Goal: Information Seeking & Learning: Check status

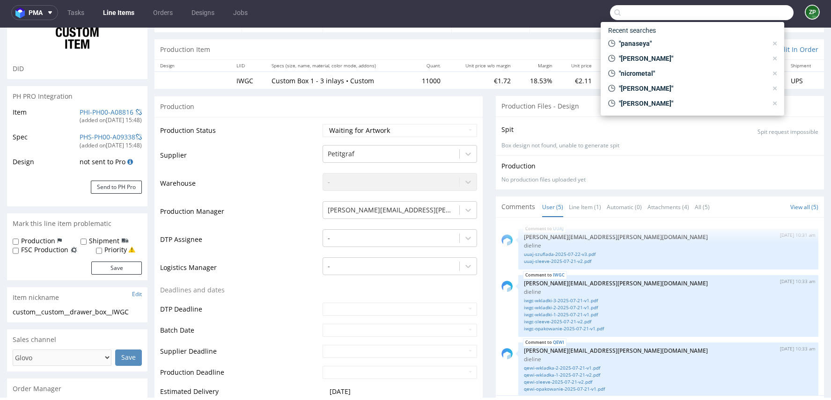
scroll to position [15, 0]
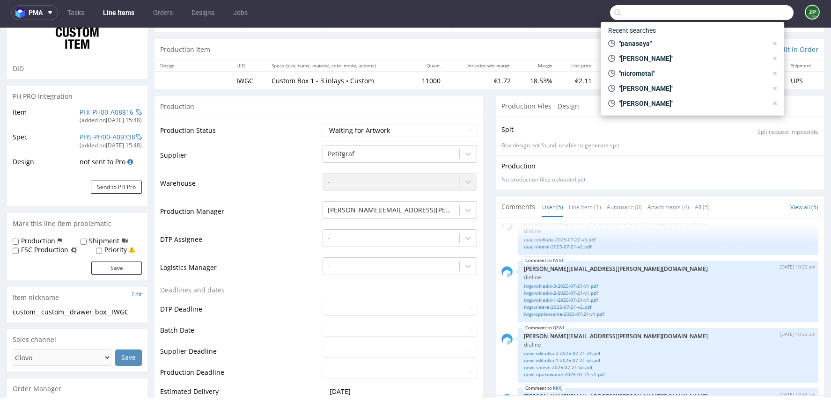
click at [159, 22] on nav "pma Tasks Line Items Orders Designs Jobs ZP" at bounding box center [415, 13] width 831 height 30
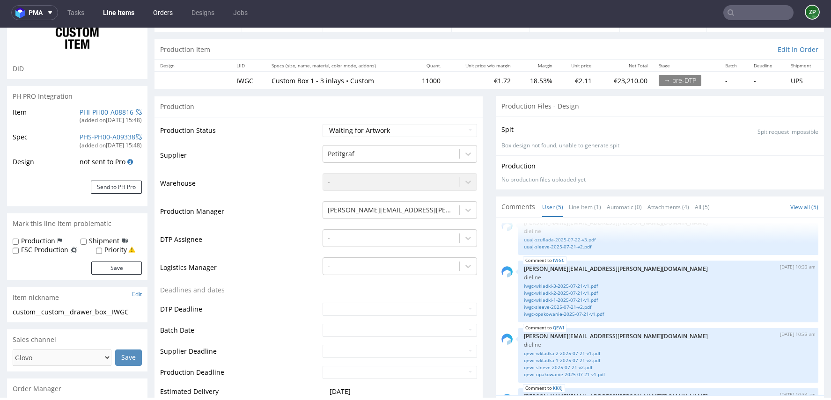
click at [159, 18] on link "Orders" at bounding box center [162, 12] width 31 height 15
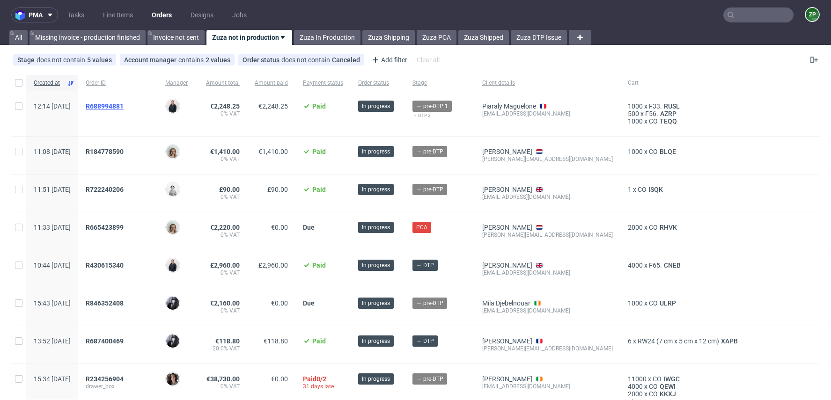
click at [124, 105] on span "R688994881" at bounding box center [105, 105] width 38 height 7
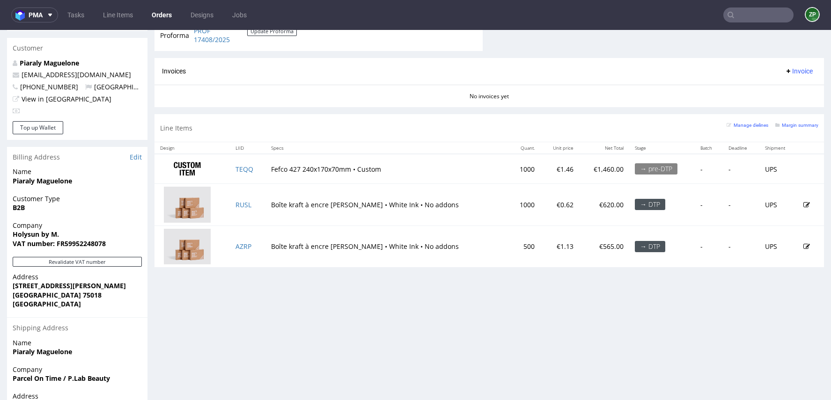
scroll to position [436, 0]
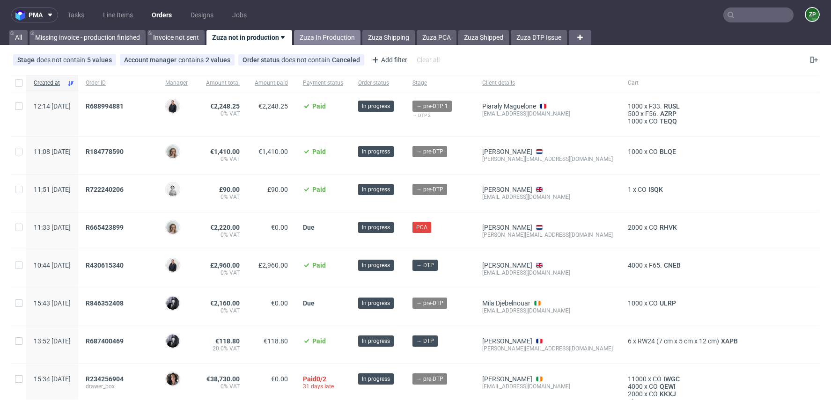
click at [326, 38] on link "Zuza In Production" at bounding box center [327, 37] width 66 height 15
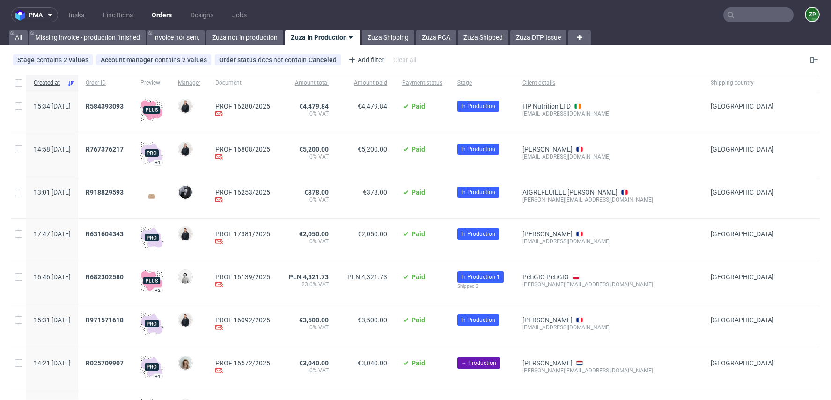
click at [728, 19] on input "text" at bounding box center [758, 14] width 70 height 15
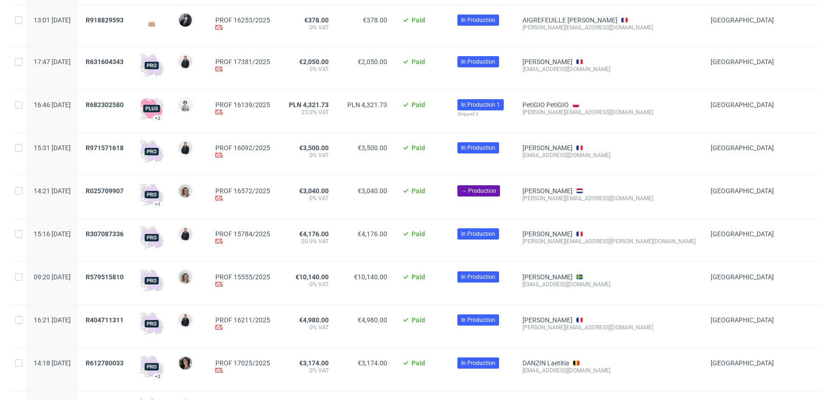
scroll to position [323, 0]
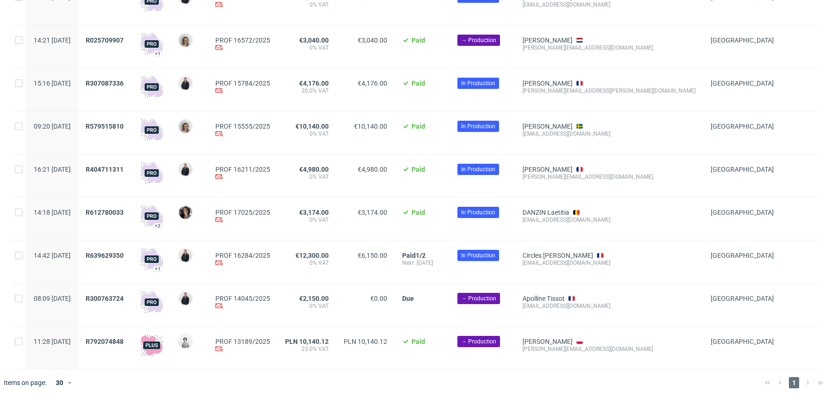
click at [130, 208] on div "R612780033" at bounding box center [105, 218] width 55 height 43
click at [124, 213] on span "R612780033" at bounding box center [105, 212] width 38 height 7
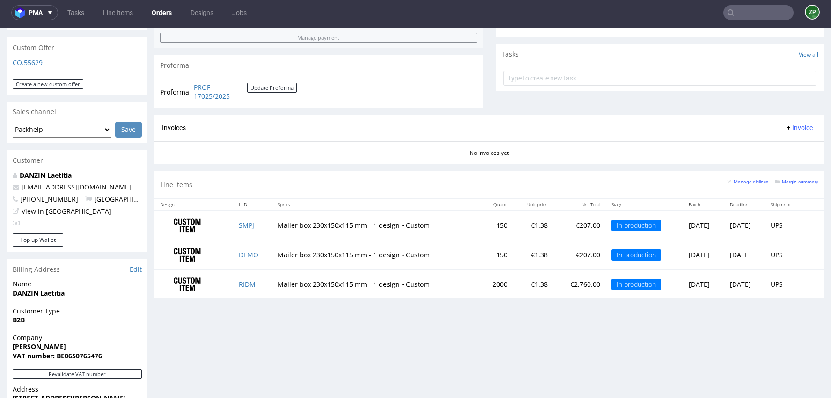
scroll to position [316, 0]
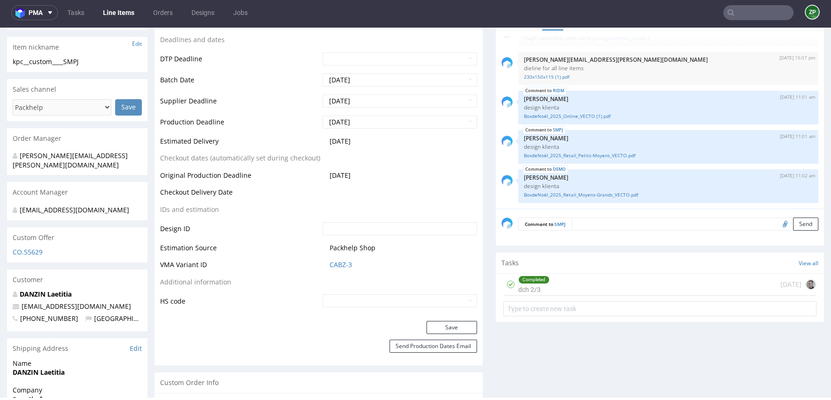
scroll to position [344, 0]
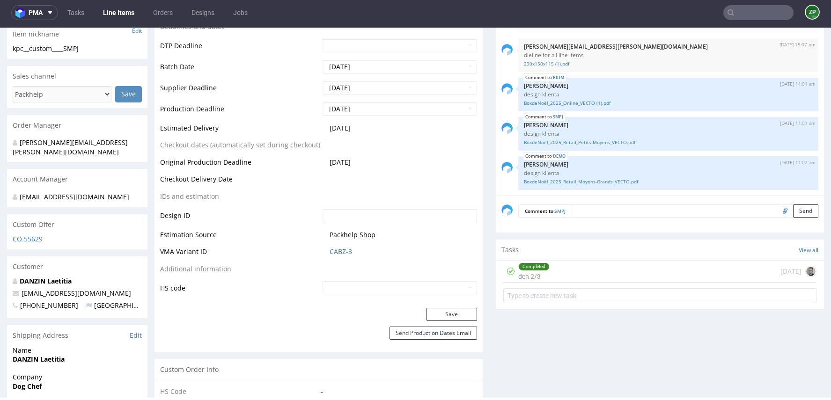
click at [591, 210] on textarea at bounding box center [694, 210] width 247 height 13
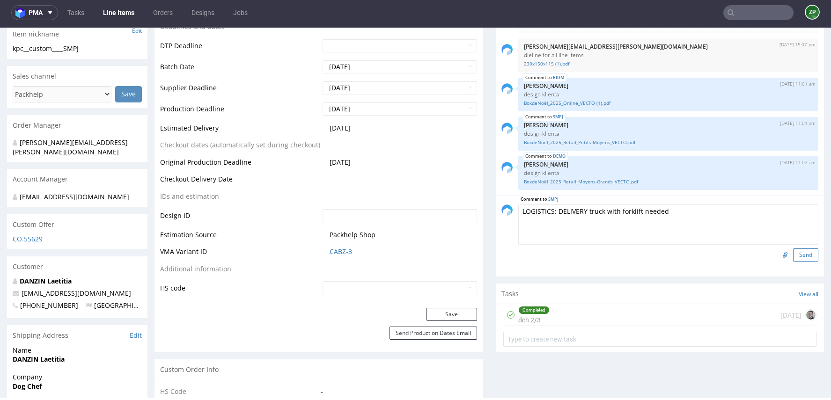
type textarea "LOGISTICS: DELIVERY truck with forklift needed"
click at [804, 248] on button "Send" at bounding box center [805, 254] width 25 height 13
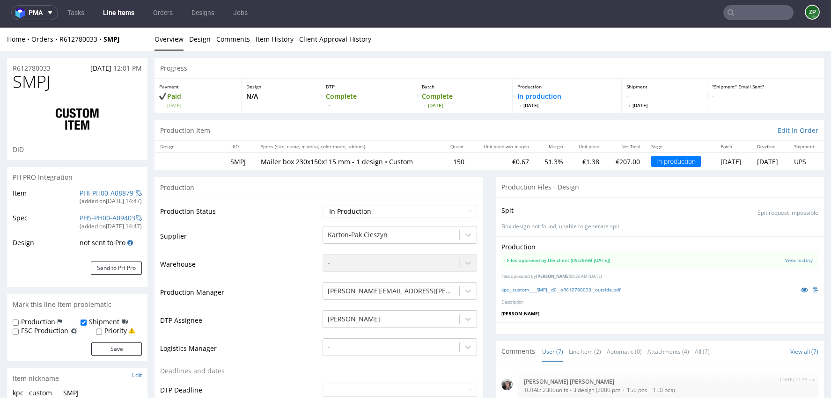
scroll to position [82, 0]
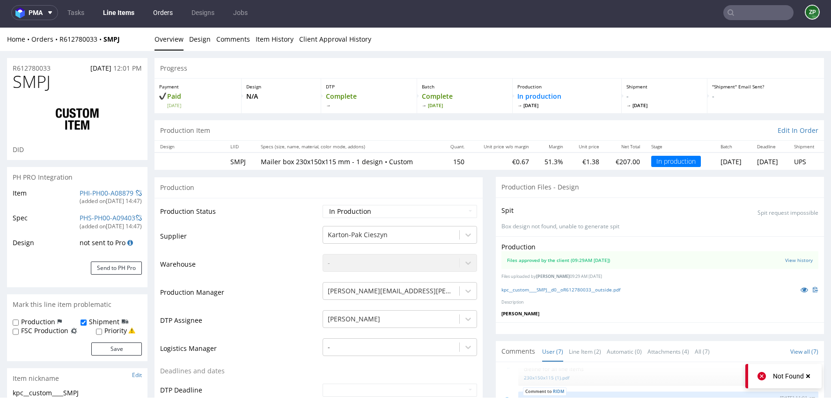
click at [164, 15] on link "Orders" at bounding box center [162, 12] width 31 height 15
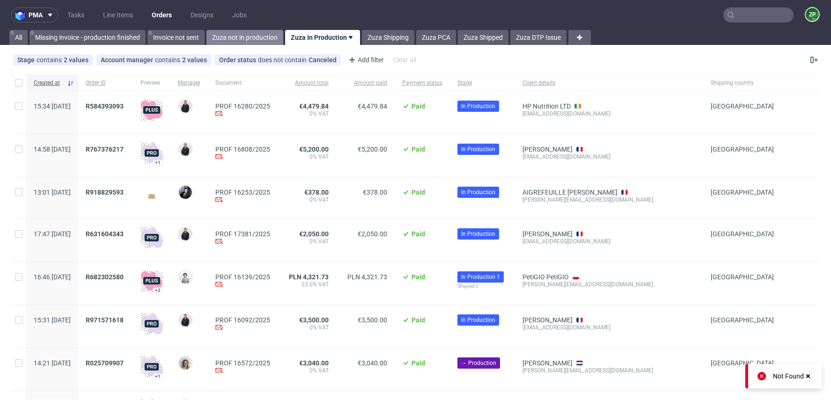
click at [251, 40] on link "Zuza not in production" at bounding box center [244, 37] width 77 height 15
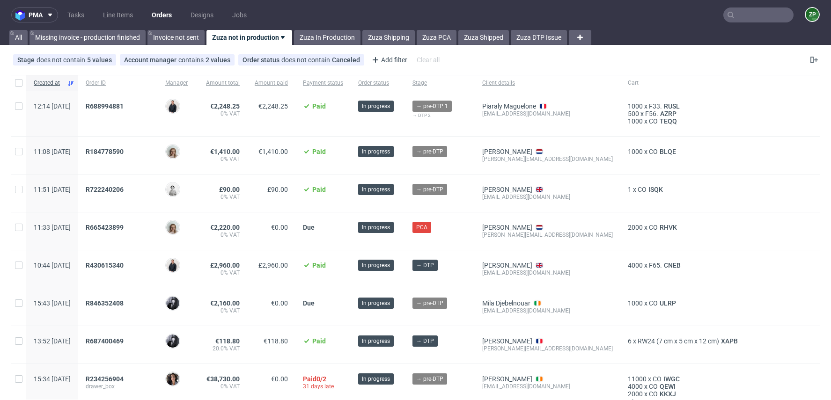
click at [160, 15] on link "Orders" at bounding box center [161, 14] width 31 height 15
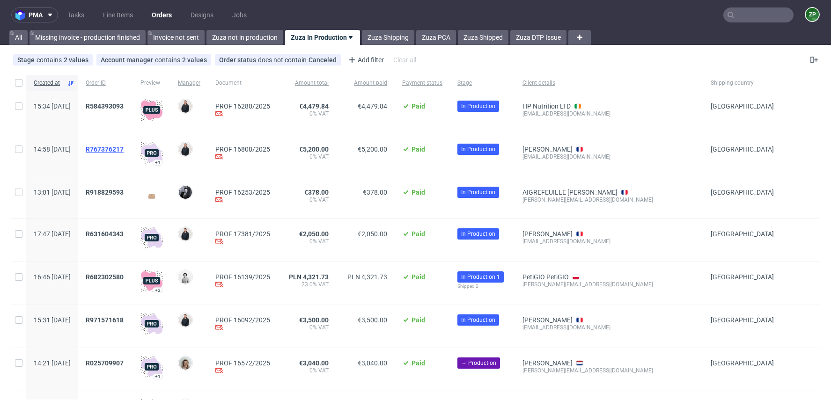
click at [124, 148] on span "R767376217" at bounding box center [105, 149] width 38 height 7
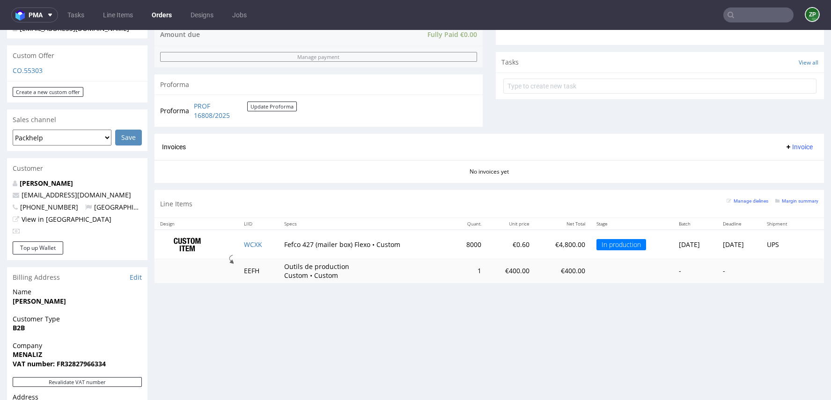
scroll to position [314, 0]
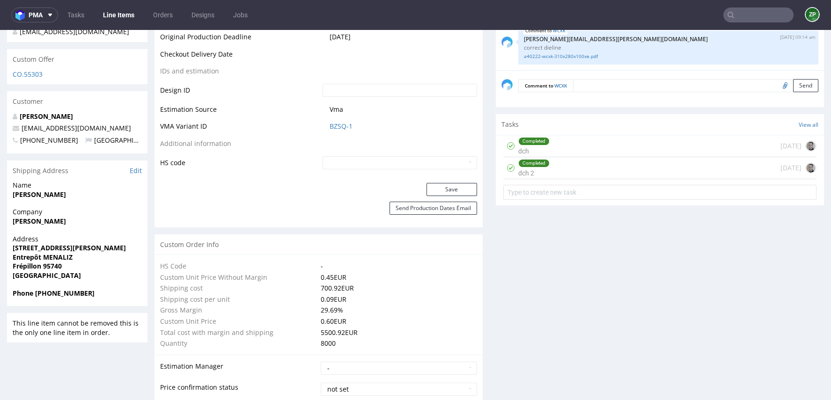
scroll to position [603, 0]
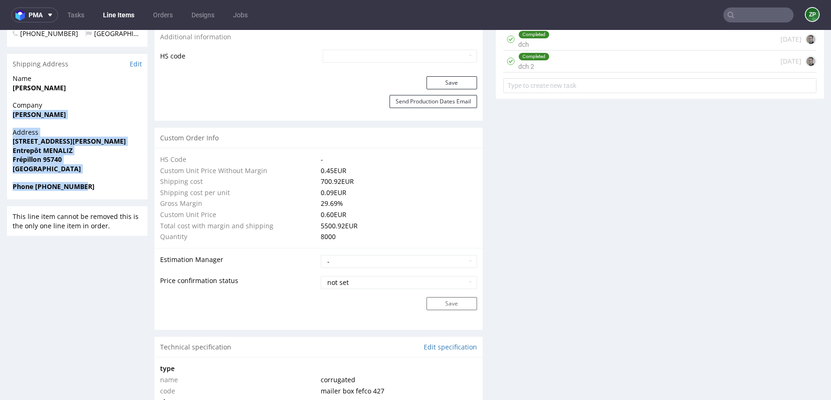
drag, startPoint x: 9, startPoint y: 111, endPoint x: 113, endPoint y: 182, distance: 125.4
click at [113, 182] on section "Shipping Address Edit Name Clara Lizier Company Florian Menard Address 7 avenue…" at bounding box center [77, 127] width 140 height 146
copy section "Florian Menard Address 7 avenue Louis Blériot Entrepôt MENALIZ Frépillon 95740 …"
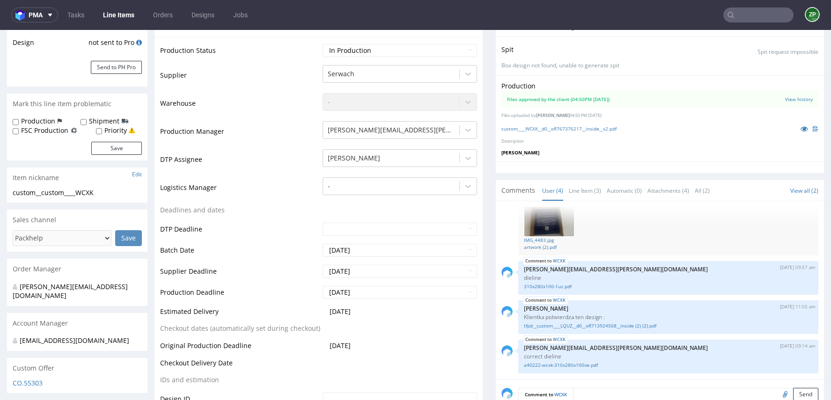
scroll to position [305, 0]
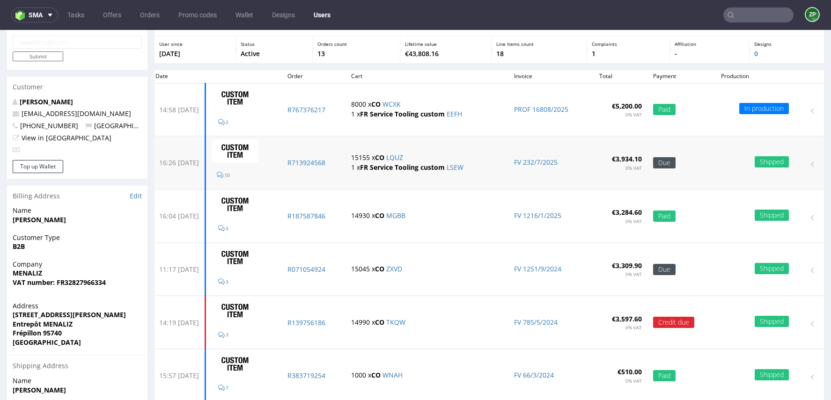
scroll to position [44, 0]
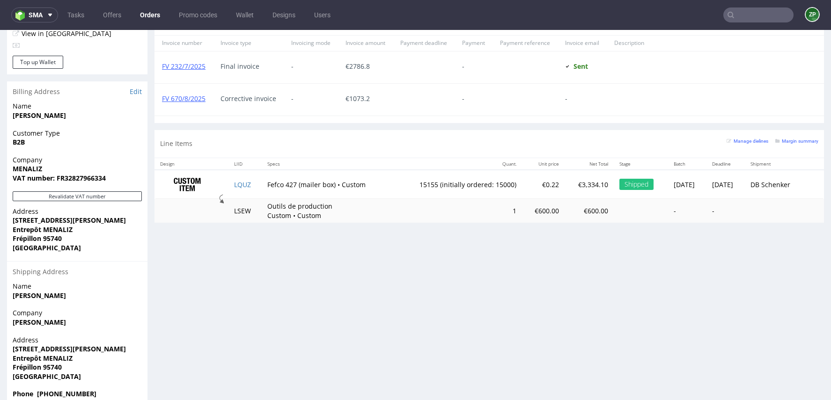
scroll to position [518, 0]
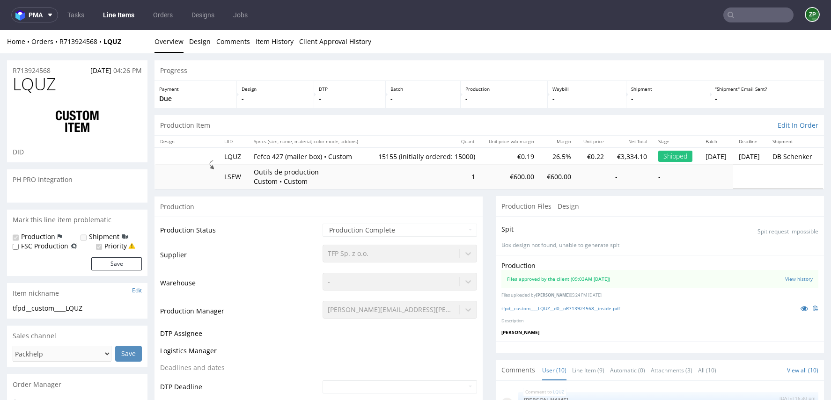
scroll to position [238, 0]
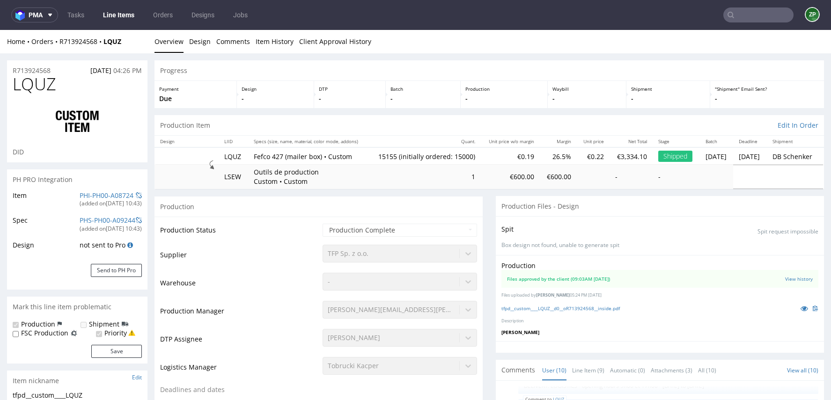
type input "15155"
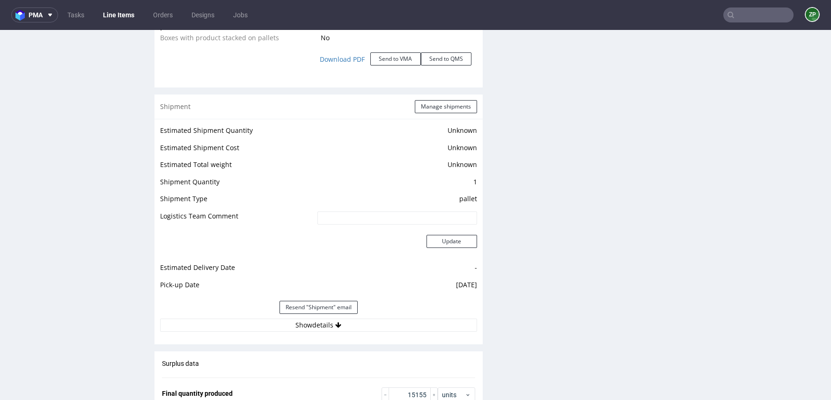
scroll to position [1158, 0]
click at [314, 321] on button "Show details" at bounding box center [318, 323] width 317 height 13
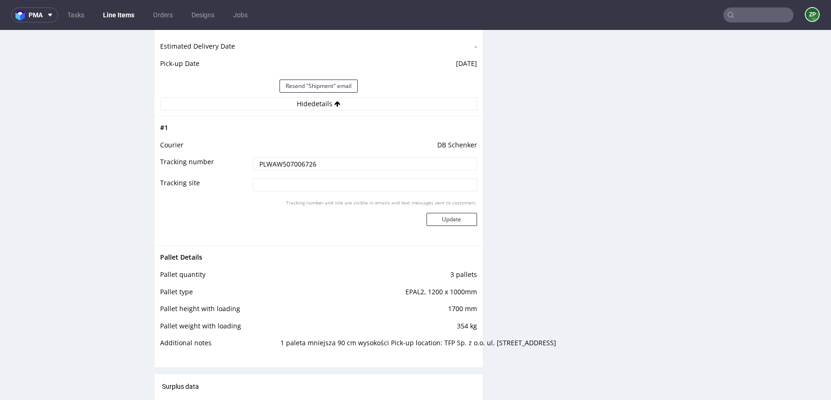
scroll to position [1383, 0]
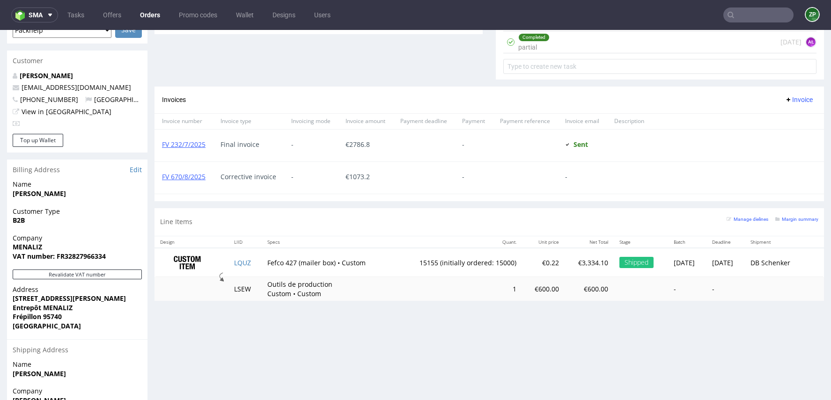
scroll to position [474, 0]
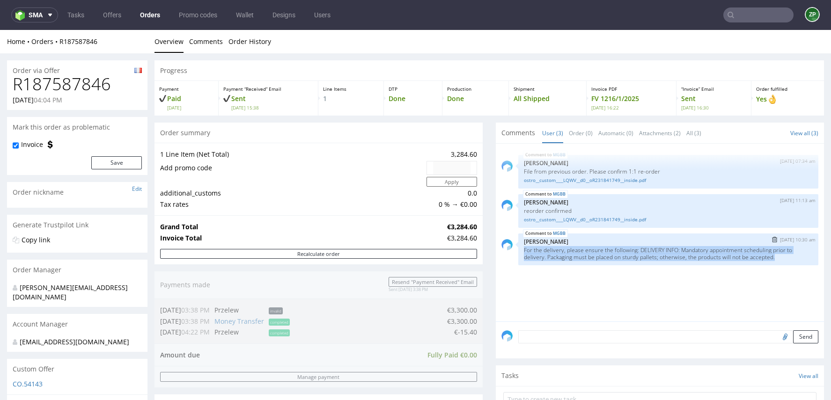
drag, startPoint x: 513, startPoint y: 249, endPoint x: 804, endPoint y: 263, distance: 291.4
click at [804, 263] on div "MGBB 17th Jan 25 | 10:30 am Zuzanna Pawlicka-Sabak For the delivery, please ens…" at bounding box center [668, 250] width 300 height 32
copy p "For the delivery, please ensure the following: DELIVERY INFO: Mandatory appoint…"
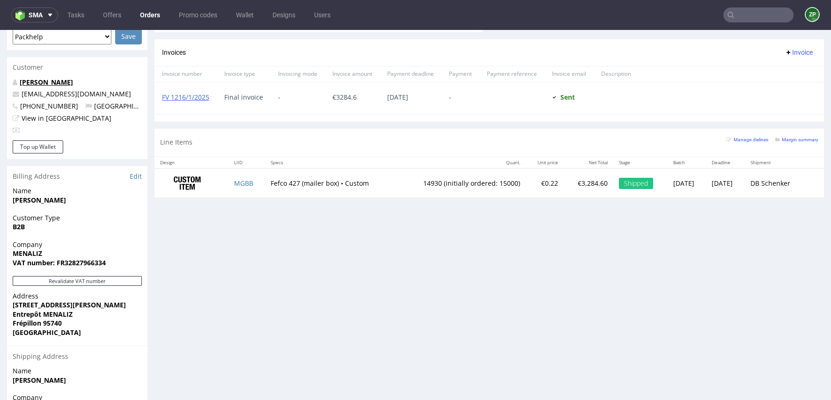
scroll to position [414, 0]
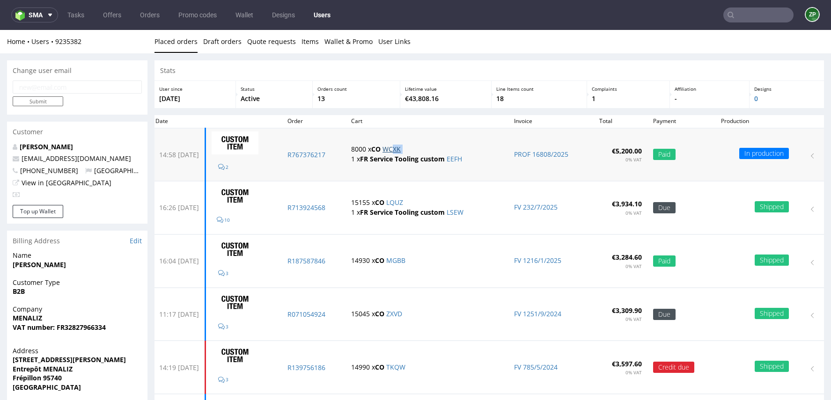
drag, startPoint x: 417, startPoint y: 154, endPoint x: 417, endPoint y: 146, distance: 8.4
click at [417, 146] on td "8000 x CO WCXK 1 x FR Service Tooling custom EEFH" at bounding box center [426, 154] width 163 height 53
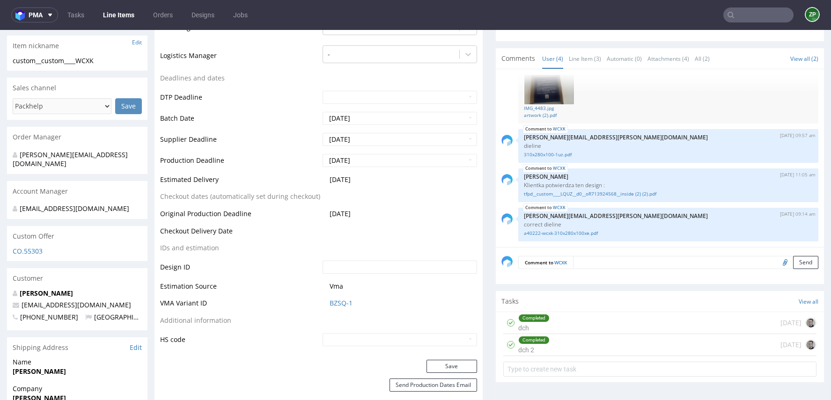
scroll to position [321, 0]
click at [580, 258] on textarea at bounding box center [695, 261] width 245 height 13
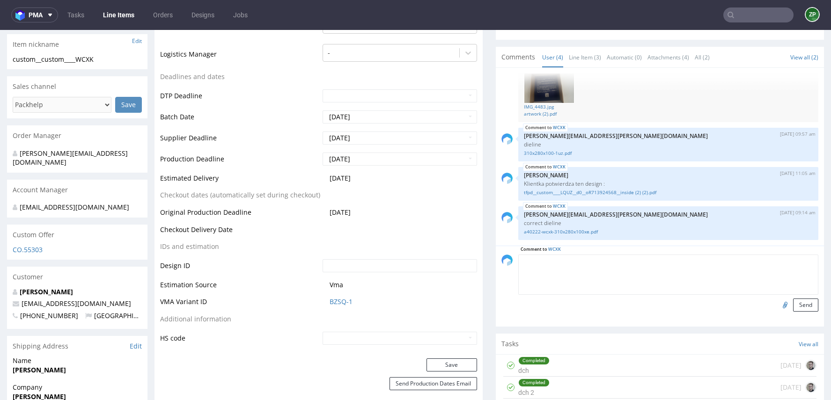
paste textarea "For the delivery, please ensure the following: DELIVERY INFO: Mandatory appoint…"
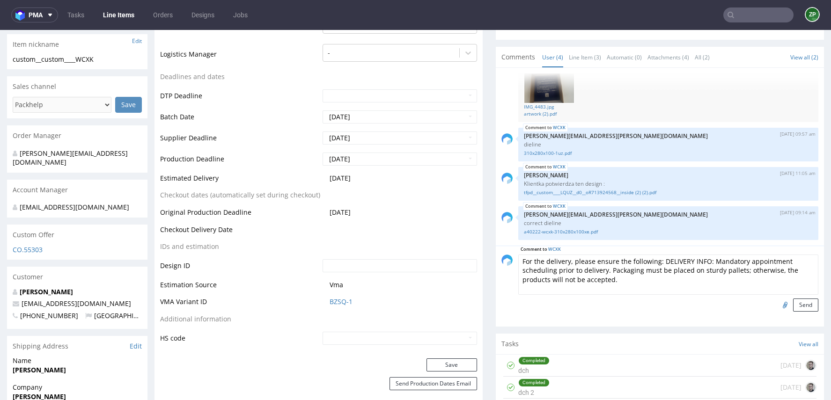
click at [518, 258] on textarea "For the delivery, please ensure the following: DELIVERY INFO: Mandatory appoint…" at bounding box center [668, 275] width 300 height 40
drag, startPoint x: 551, startPoint y: 262, endPoint x: 502, endPoint y: 261, distance: 49.1
click at [511, 261] on div "Comment to WCXK DELIVERY: For the delivery, please ensure the following: DELIVE…" at bounding box center [659, 283] width 317 height 57
drag, startPoint x: 603, startPoint y: 265, endPoint x: 685, endPoint y: 279, distance: 83.0
click at [685, 279] on textarea "For the delivery, please ensure the following: DELIVERY INFO: Mandatory appoint…" at bounding box center [668, 275] width 300 height 40
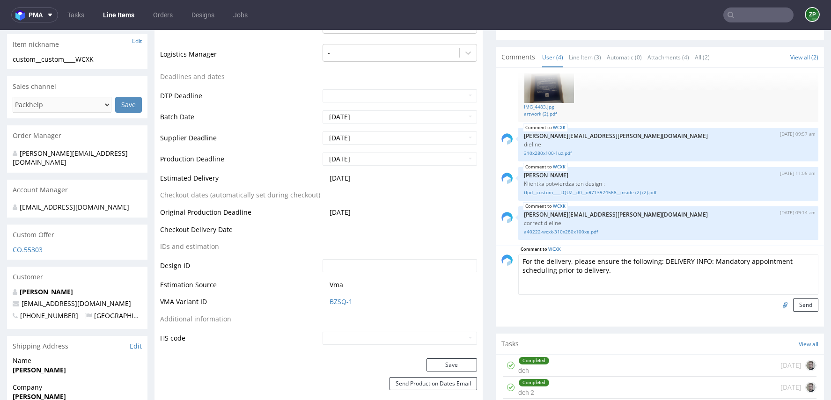
click at [518, 258] on textarea "For the delivery, please ensure the following: DELIVERY INFO: Mandatory appoint…" at bounding box center [668, 275] width 300 height 40
paste textarea "Packaging must be placed on sturdy pallets; otherwise, the products will not be…"
type textarea "Packaging must be placed on sturdy pallets; otherwise, the products will not be…"
click at [800, 301] on button "Send" at bounding box center [805, 305] width 25 height 13
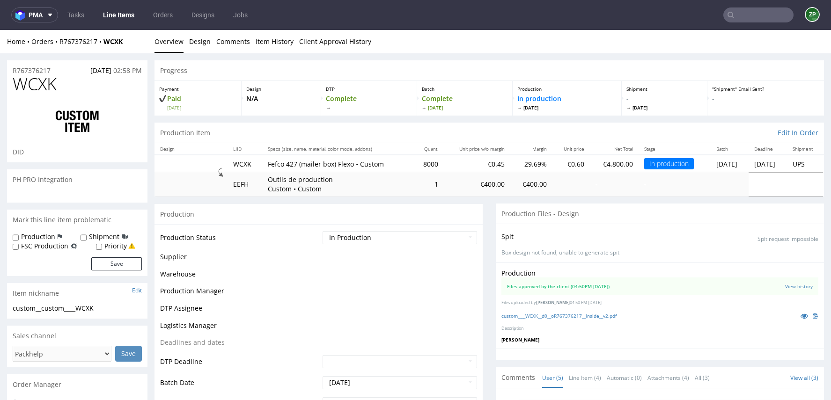
scroll to position [94, 0]
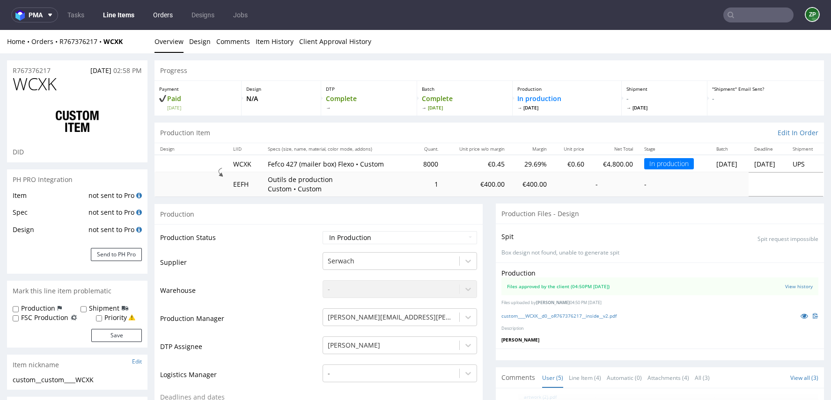
click at [161, 12] on link "Orders" at bounding box center [162, 14] width 31 height 15
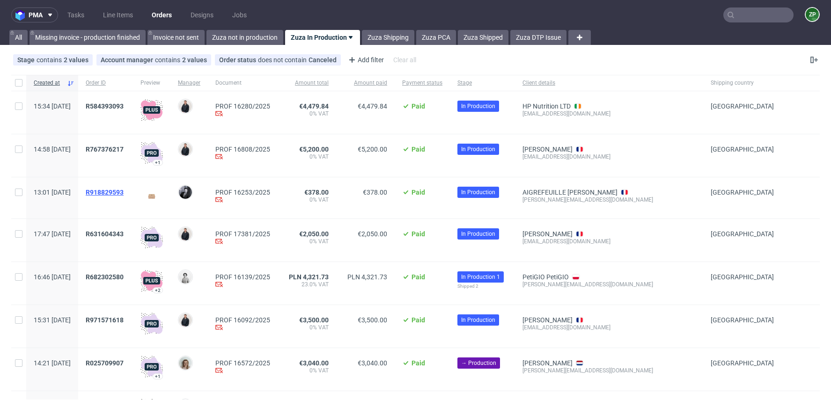
click at [124, 190] on span "R918829593" at bounding box center [105, 192] width 38 height 7
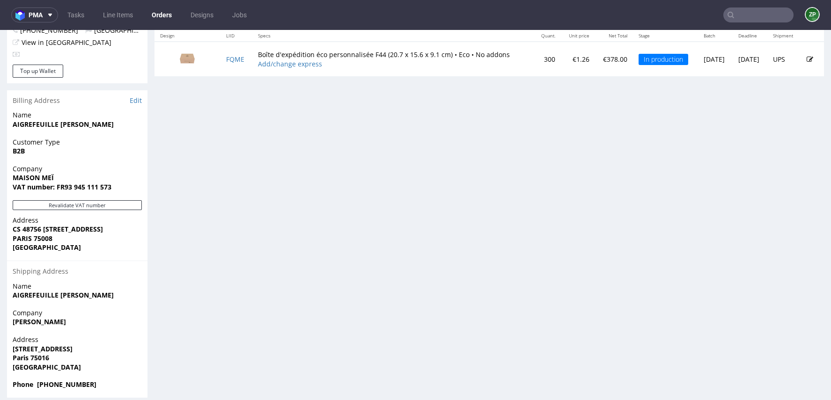
scroll to position [499, 0]
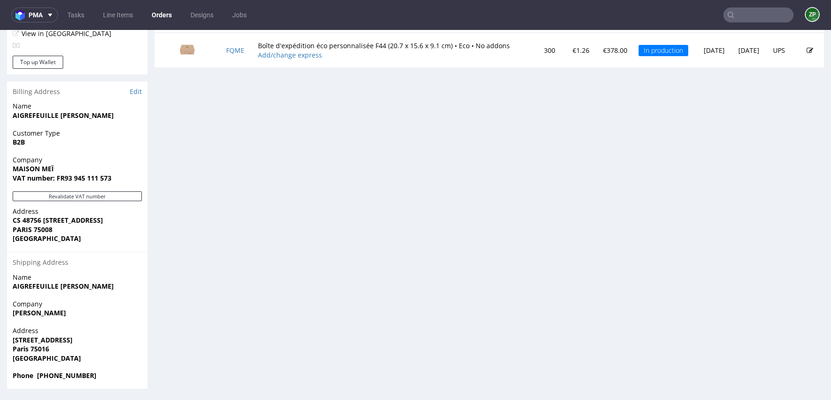
click at [52, 117] on strong "AIGREFEUILLE Rachel" at bounding box center [63, 115] width 101 height 9
drag, startPoint x: 90, startPoint y: 114, endPoint x: 1, endPoint y: 117, distance: 88.5
copy strong "AIGREFEUILLE Rachel"
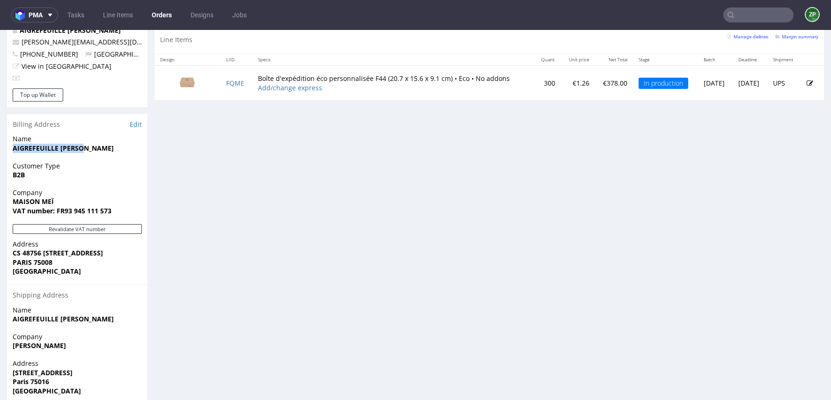
scroll to position [460, 0]
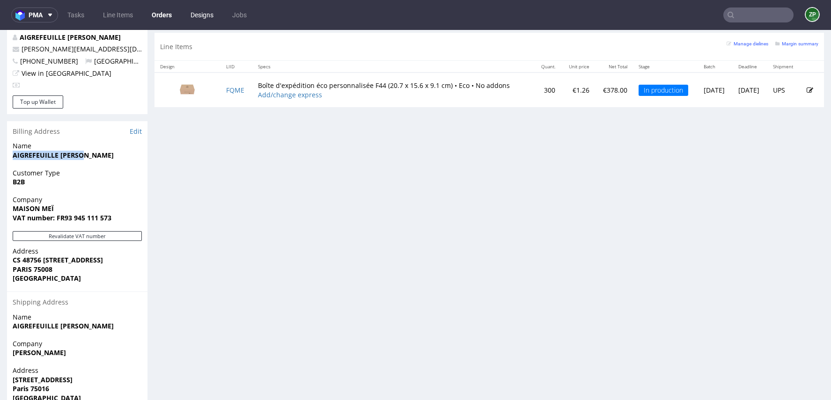
click at [210, 11] on link "Designs" at bounding box center [202, 14] width 34 height 15
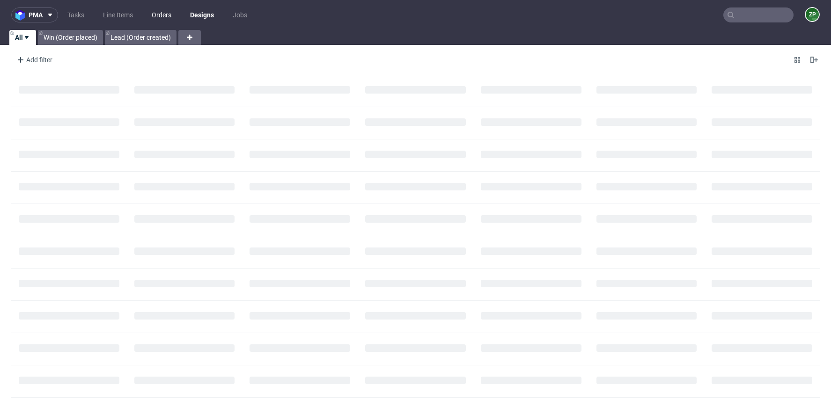
click at [162, 15] on link "Orders" at bounding box center [161, 14] width 31 height 15
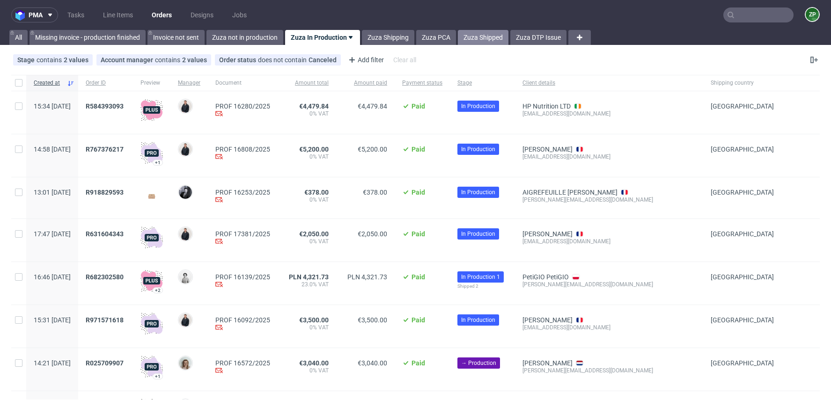
click at [472, 39] on link "Zuza Shipped" at bounding box center [483, 37] width 51 height 15
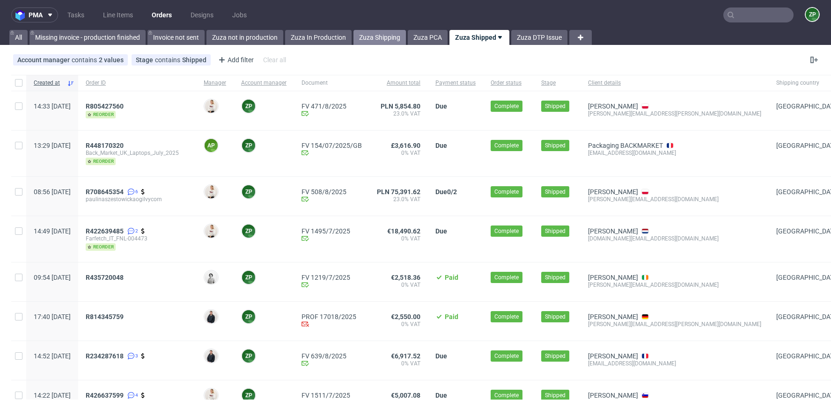
click at [389, 38] on link "Zuza Shipping" at bounding box center [379, 37] width 52 height 15
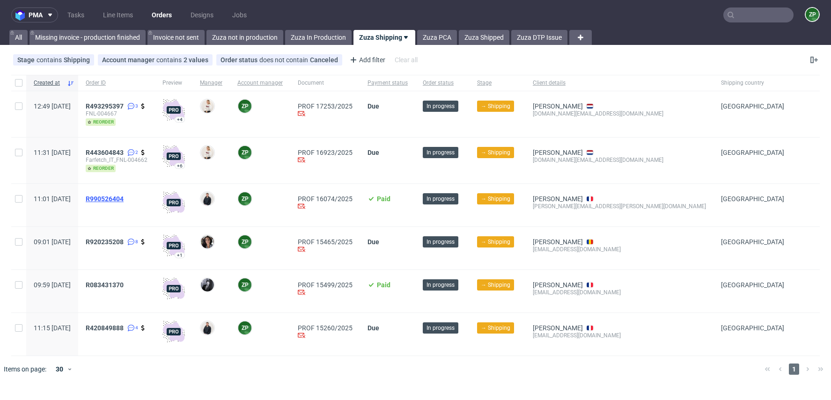
click at [124, 197] on span "R990526404" at bounding box center [105, 198] width 38 height 7
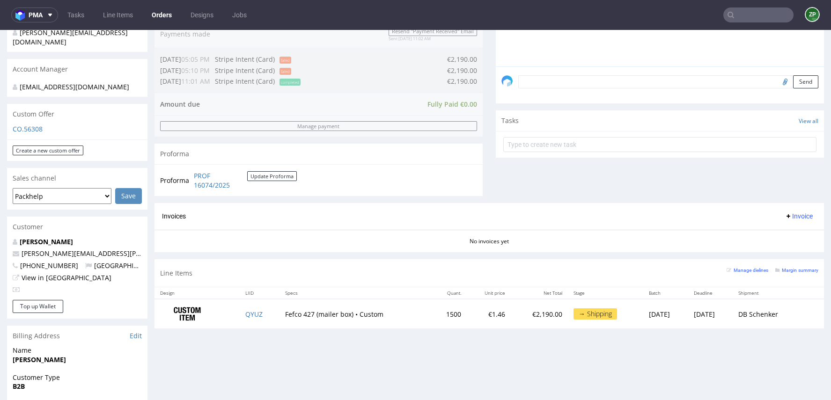
scroll to position [257, 0]
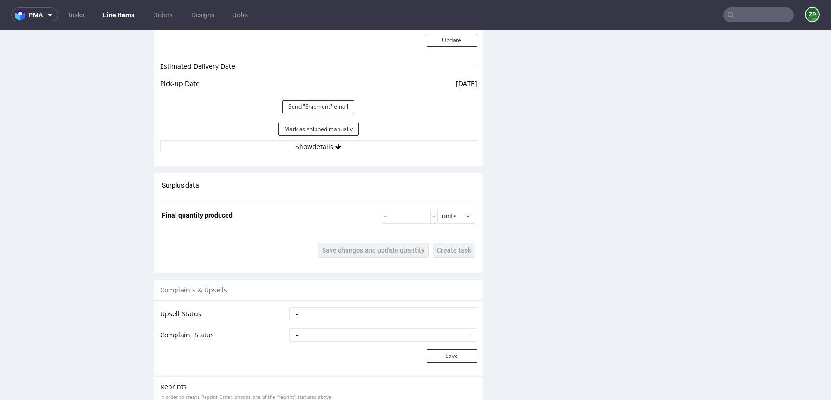
scroll to position [1355, 0]
click at [341, 141] on button "Show details" at bounding box center [318, 145] width 317 height 13
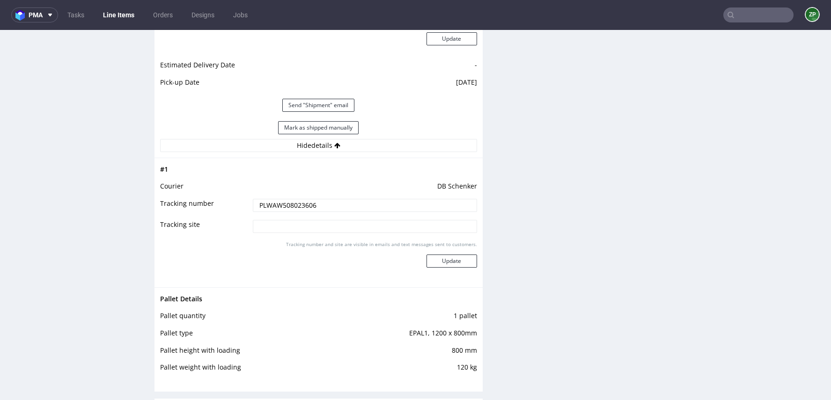
click at [299, 203] on input "PLWAW508023606" at bounding box center [365, 205] width 224 height 13
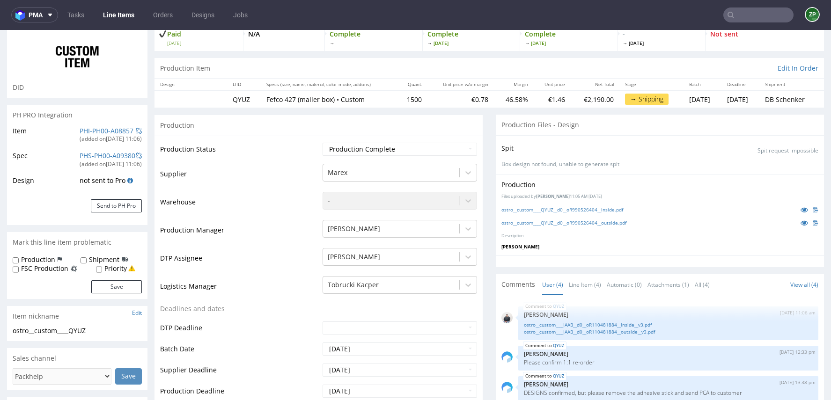
scroll to position [0, 0]
